Goal: Manage account settings

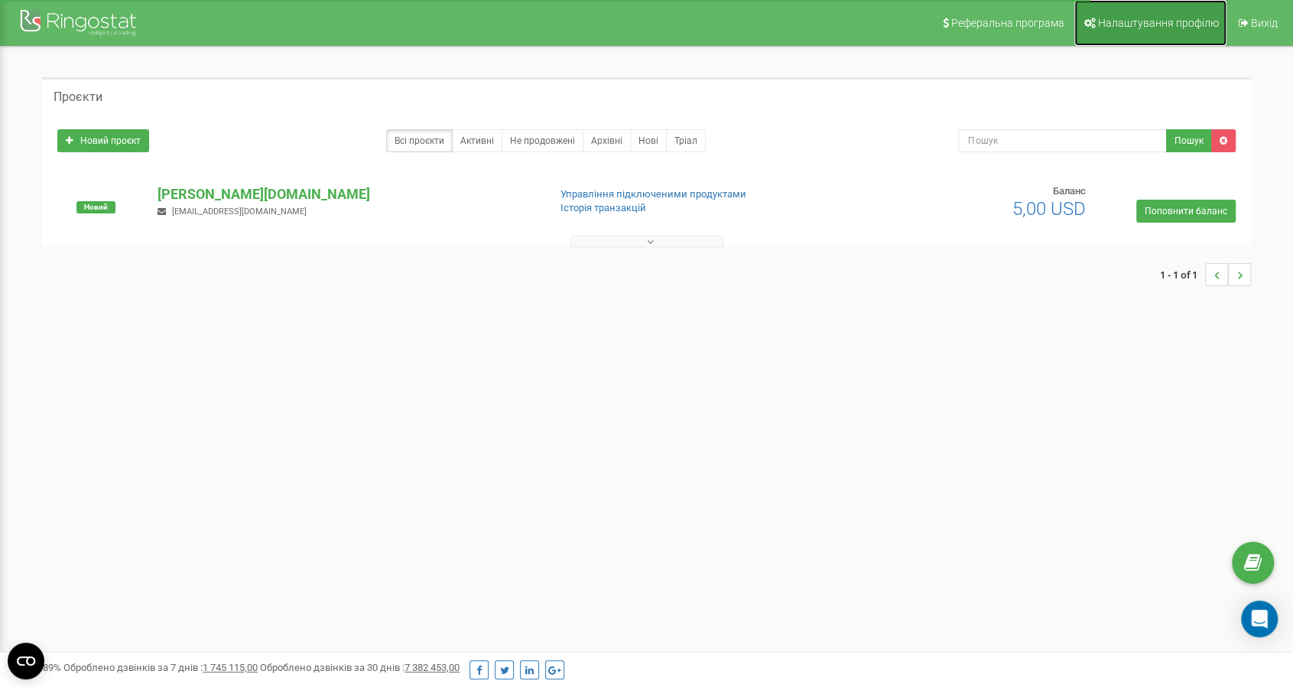
click at [1139, 28] on span "Налаштування профілю" at bounding box center [1158, 23] width 121 height 12
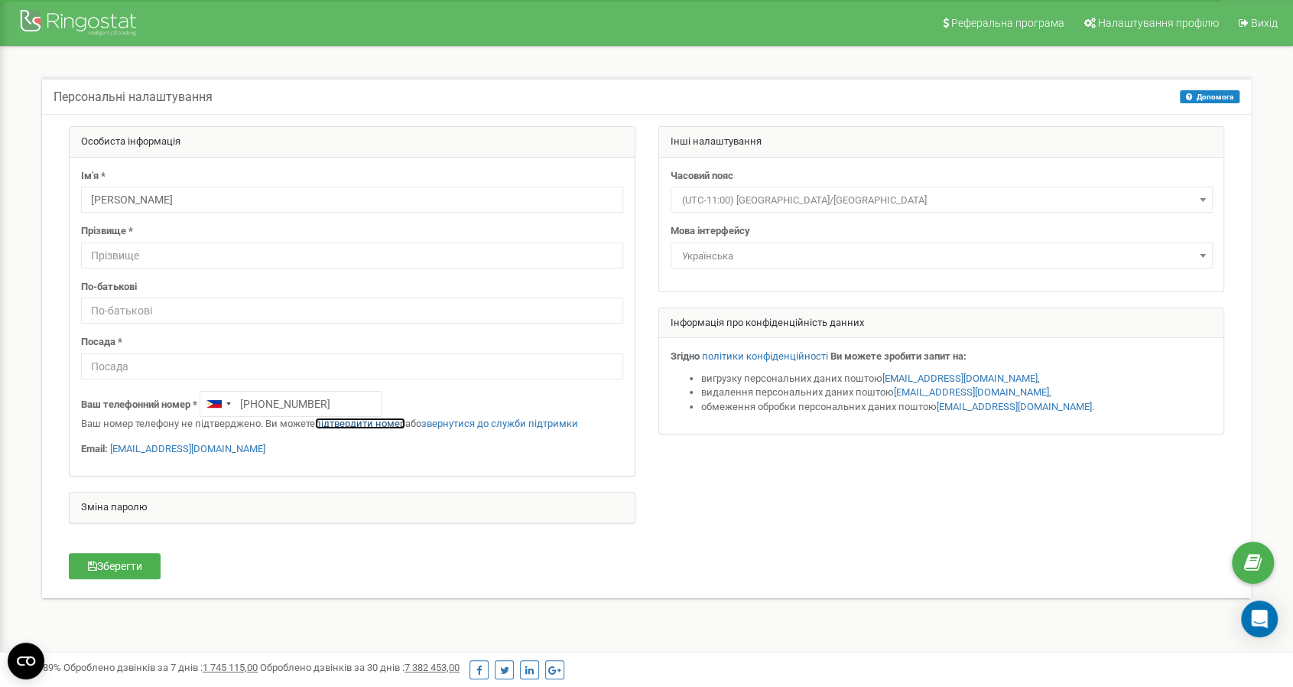
click at [359, 421] on link "підтвердити номер" at bounding box center [360, 423] width 90 height 11
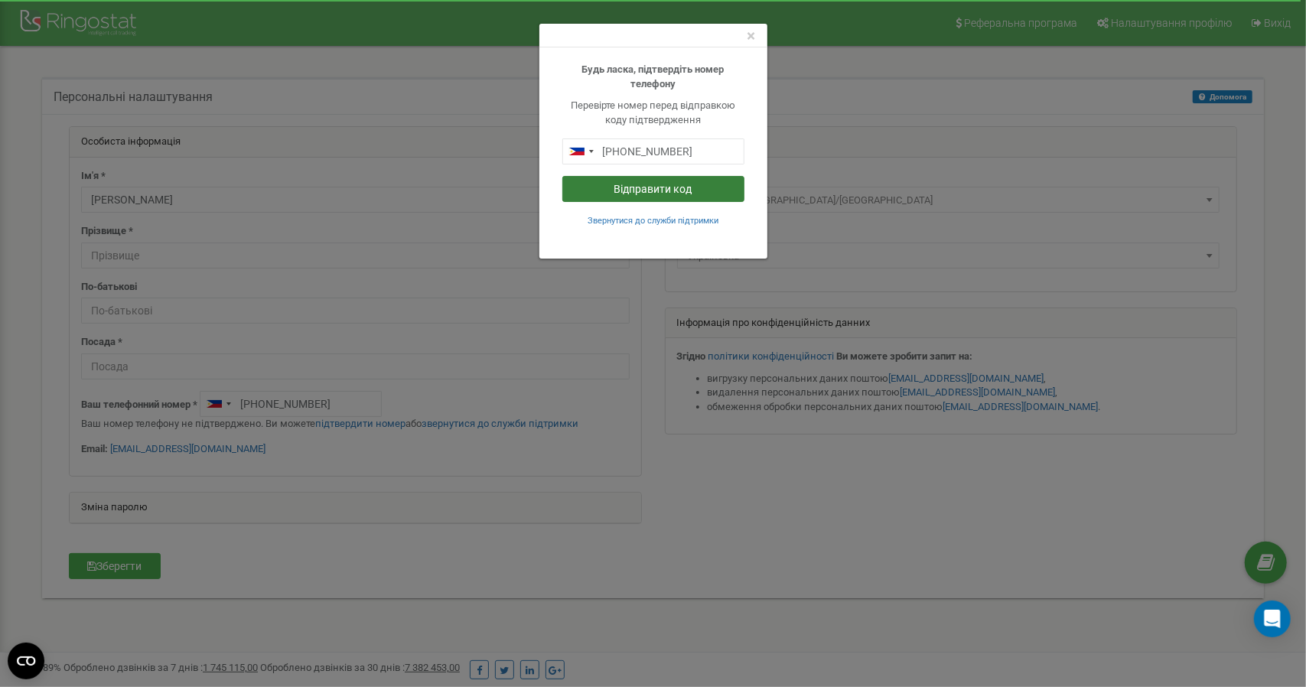
click at [674, 188] on button "Відправити код" at bounding box center [653, 189] width 182 height 26
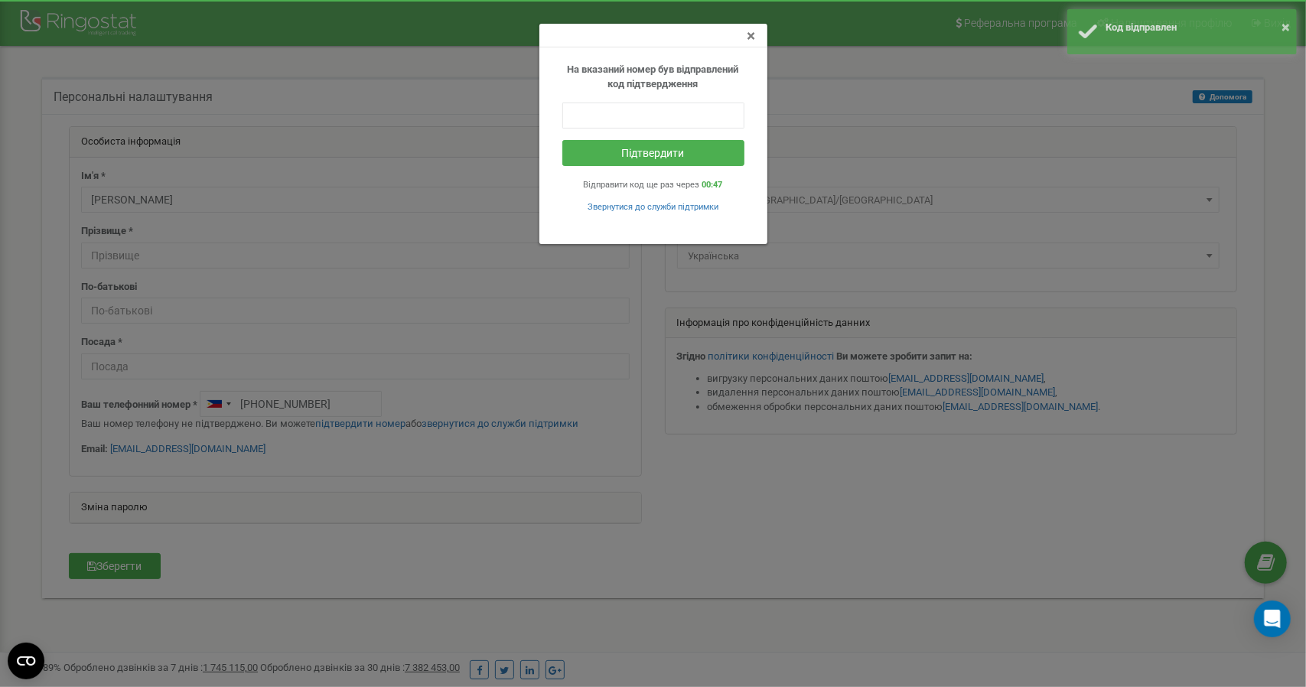
click at [751, 35] on span "×" at bounding box center [751, 36] width 8 height 18
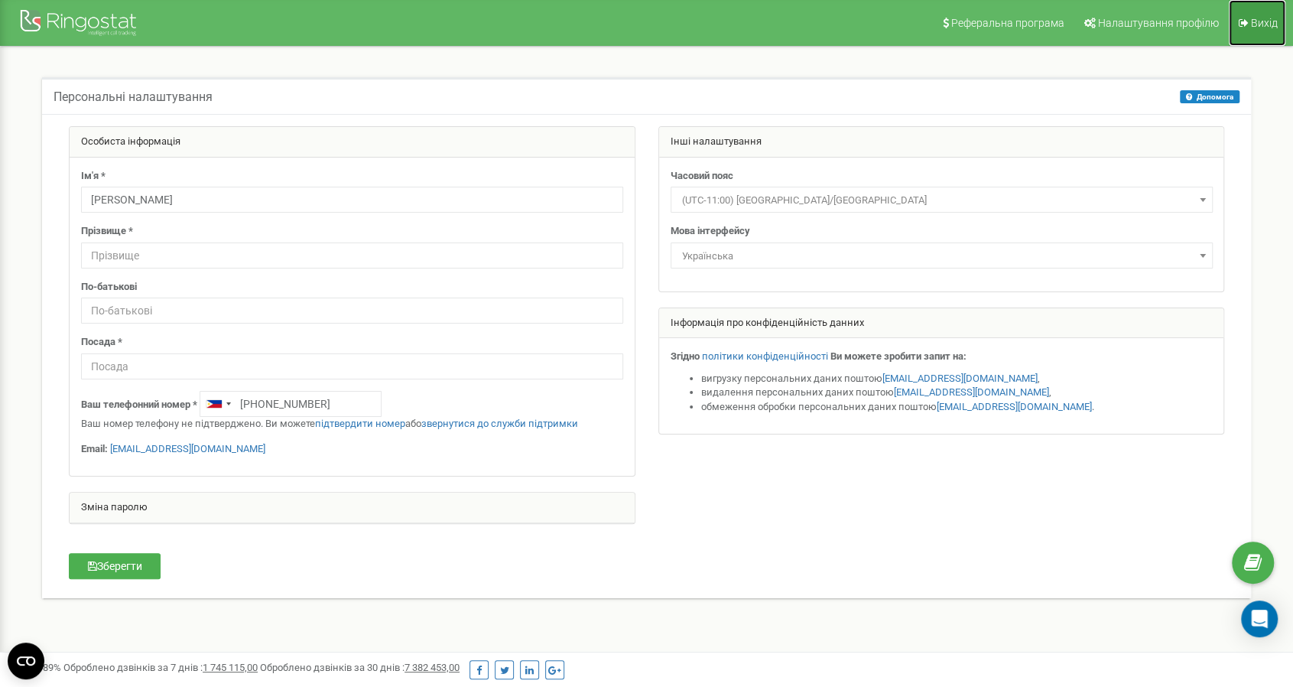
click at [1252, 19] on span "Вихід" at bounding box center [1264, 23] width 27 height 12
